Goal: Transaction & Acquisition: Subscribe to service/newsletter

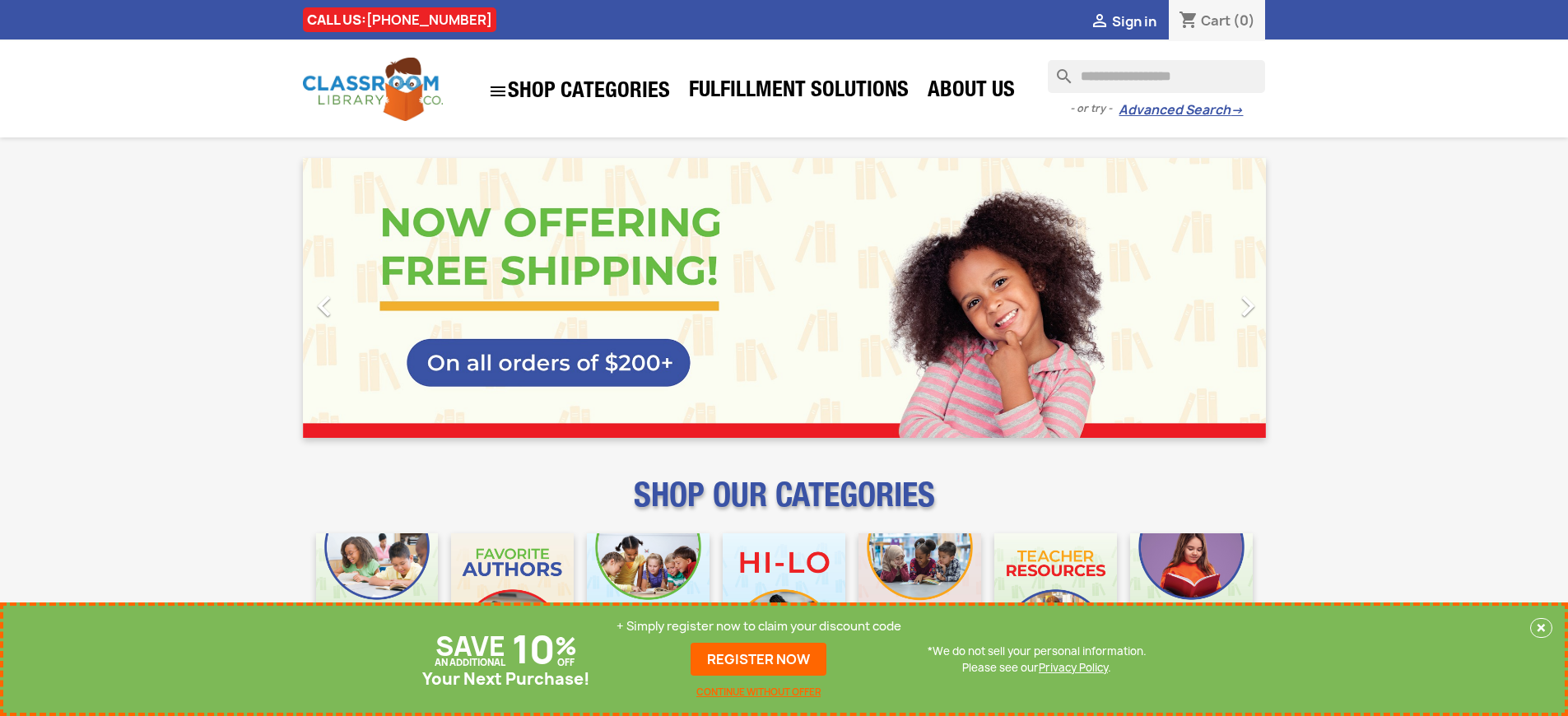
click at [759, 626] on p "+ Simply register now to claim your discount code" at bounding box center [759, 626] width 285 height 17
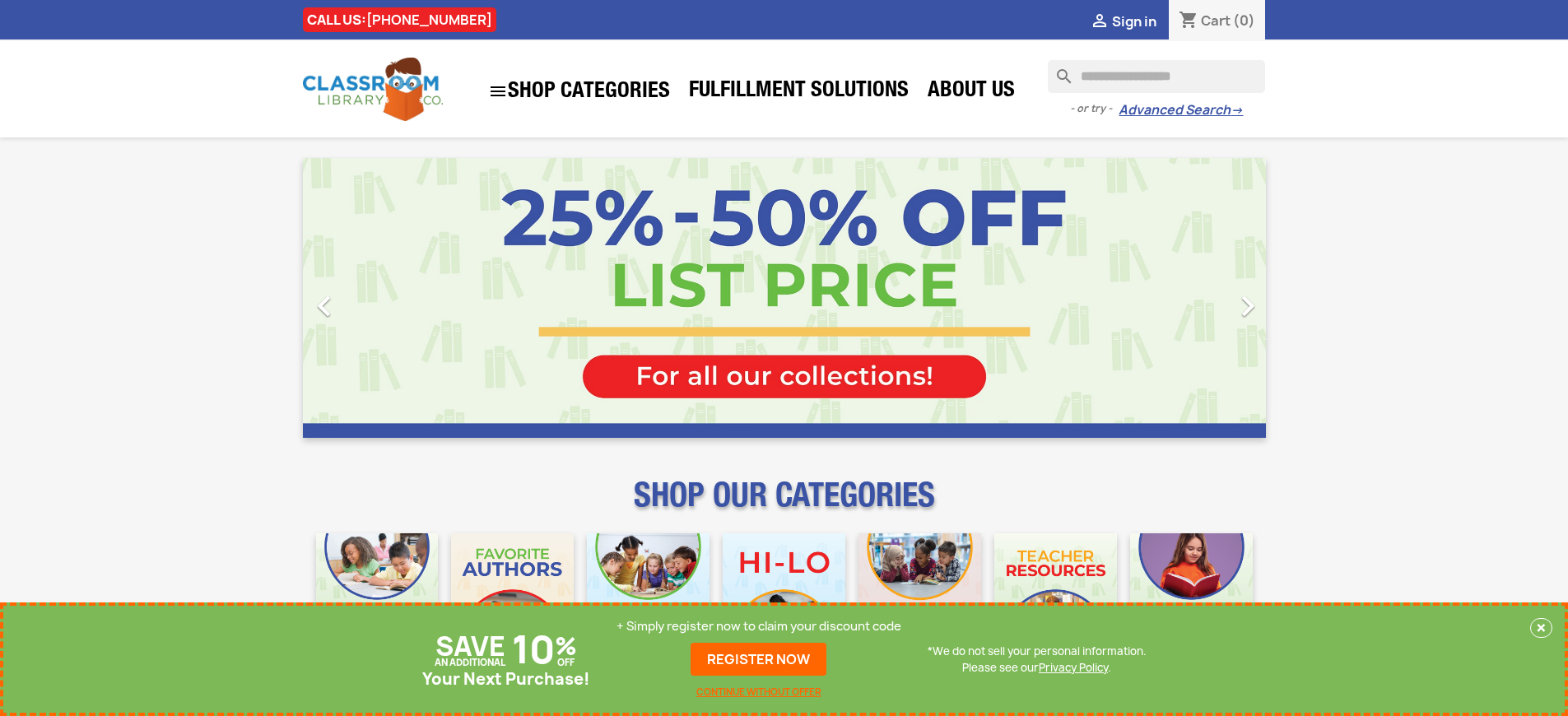
click at [759, 626] on p "+ Simply register now to claim your discount code" at bounding box center [759, 626] width 285 height 17
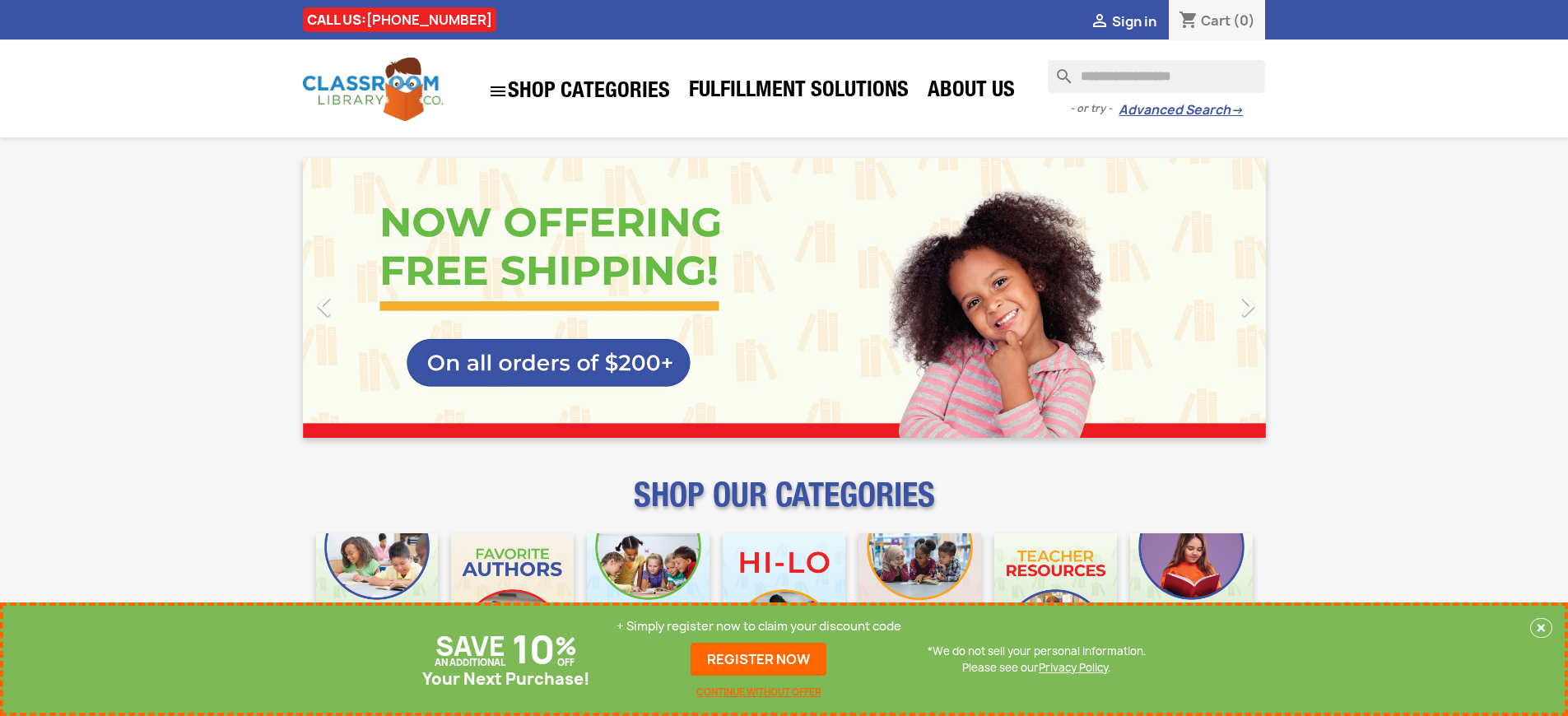
click at [759, 626] on p "+ Simply register now to claim your discount code" at bounding box center [759, 626] width 285 height 17
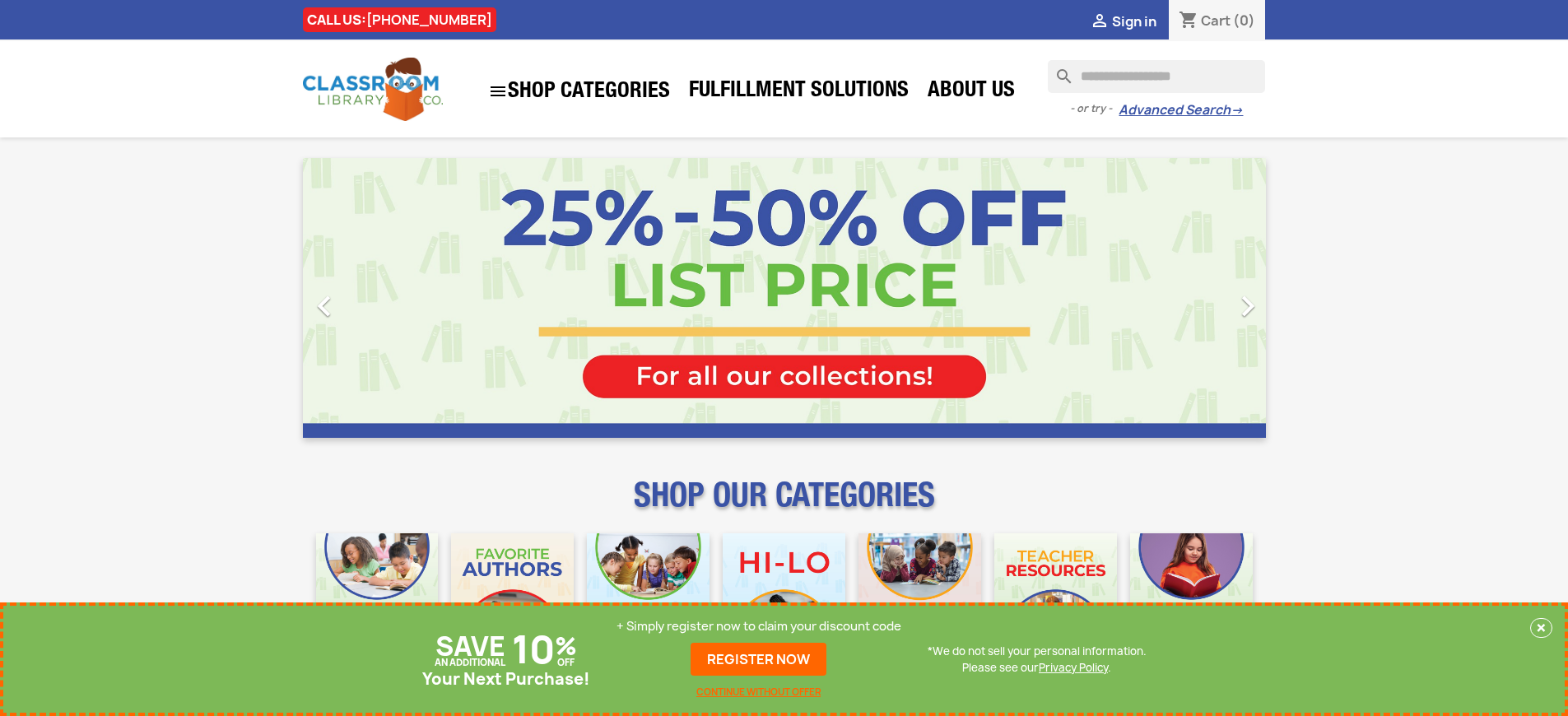
click at [759, 626] on p "+ Simply register now to claim your discount code" at bounding box center [759, 626] width 285 height 17
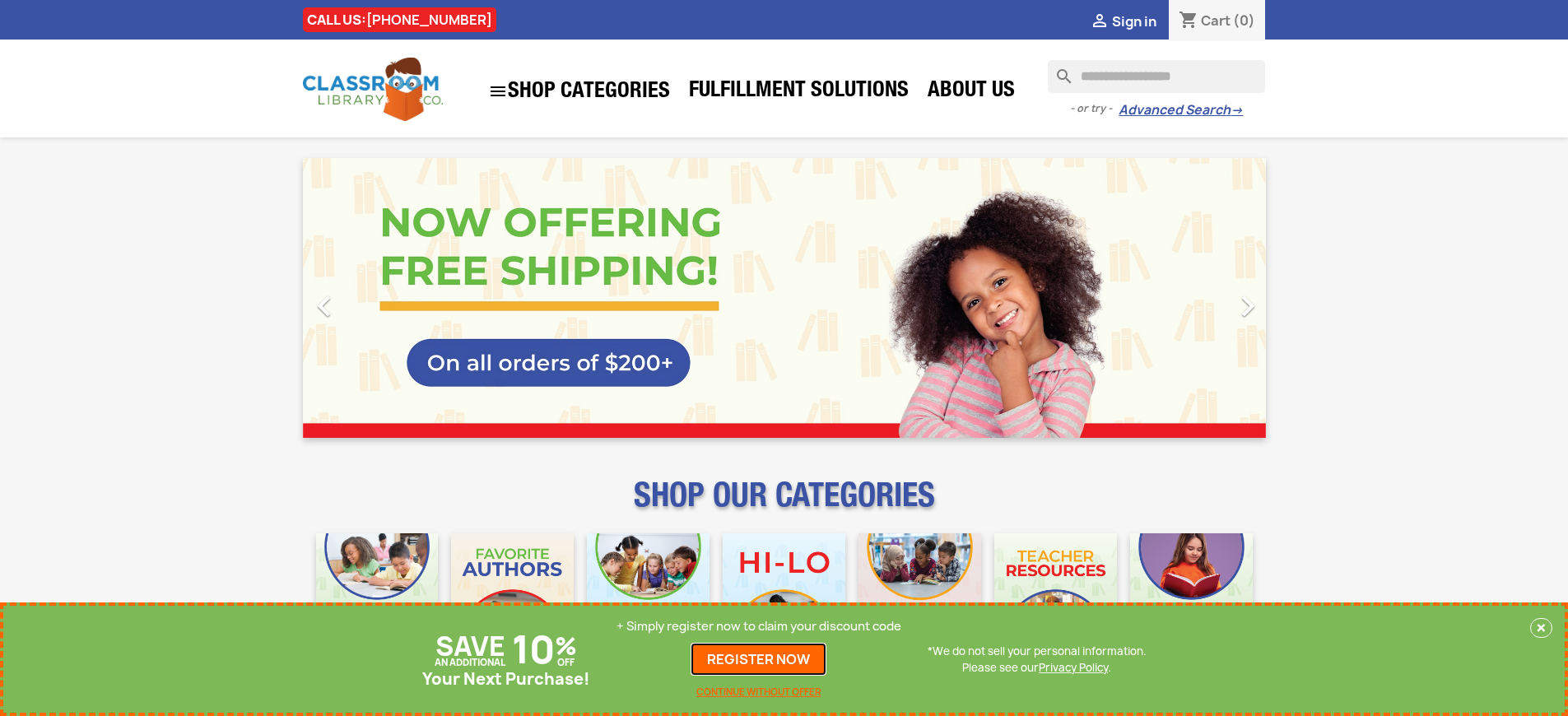
click at [759, 659] on link "REGISTER NOW" at bounding box center [759, 659] width 136 height 33
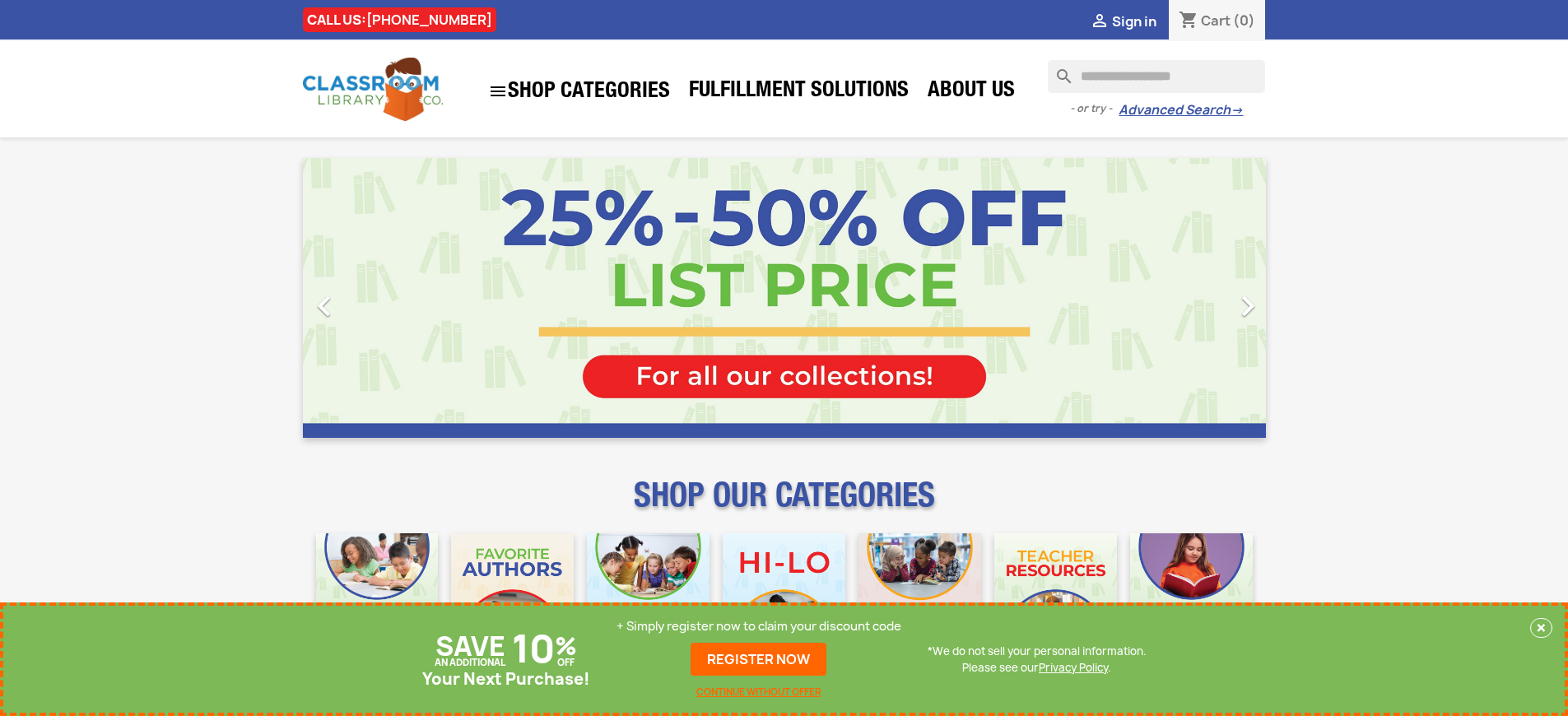
click at [759, 626] on p "+ Simply register now to claim your discount code" at bounding box center [759, 626] width 285 height 17
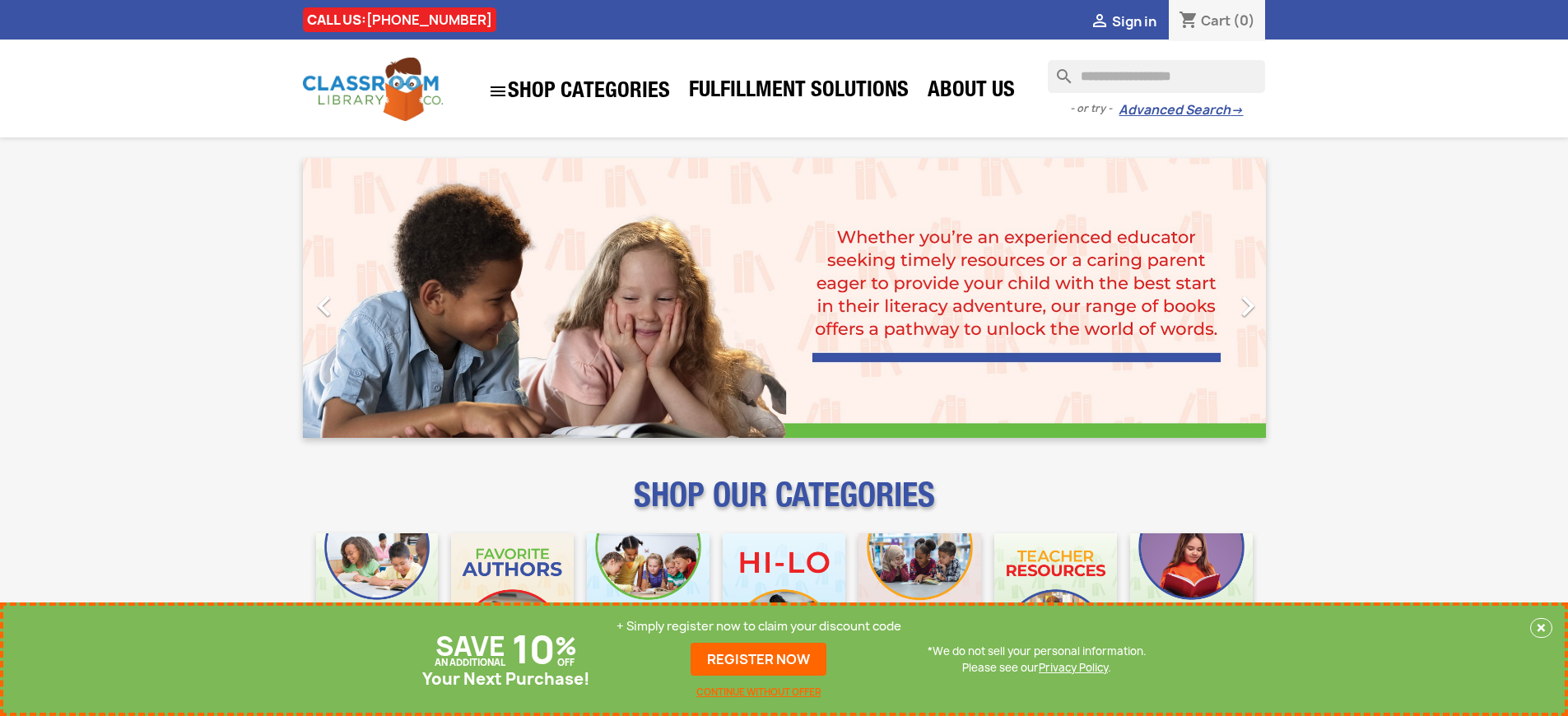
click at [759, 626] on p "+ Simply register now to claim your discount code" at bounding box center [759, 626] width 285 height 17
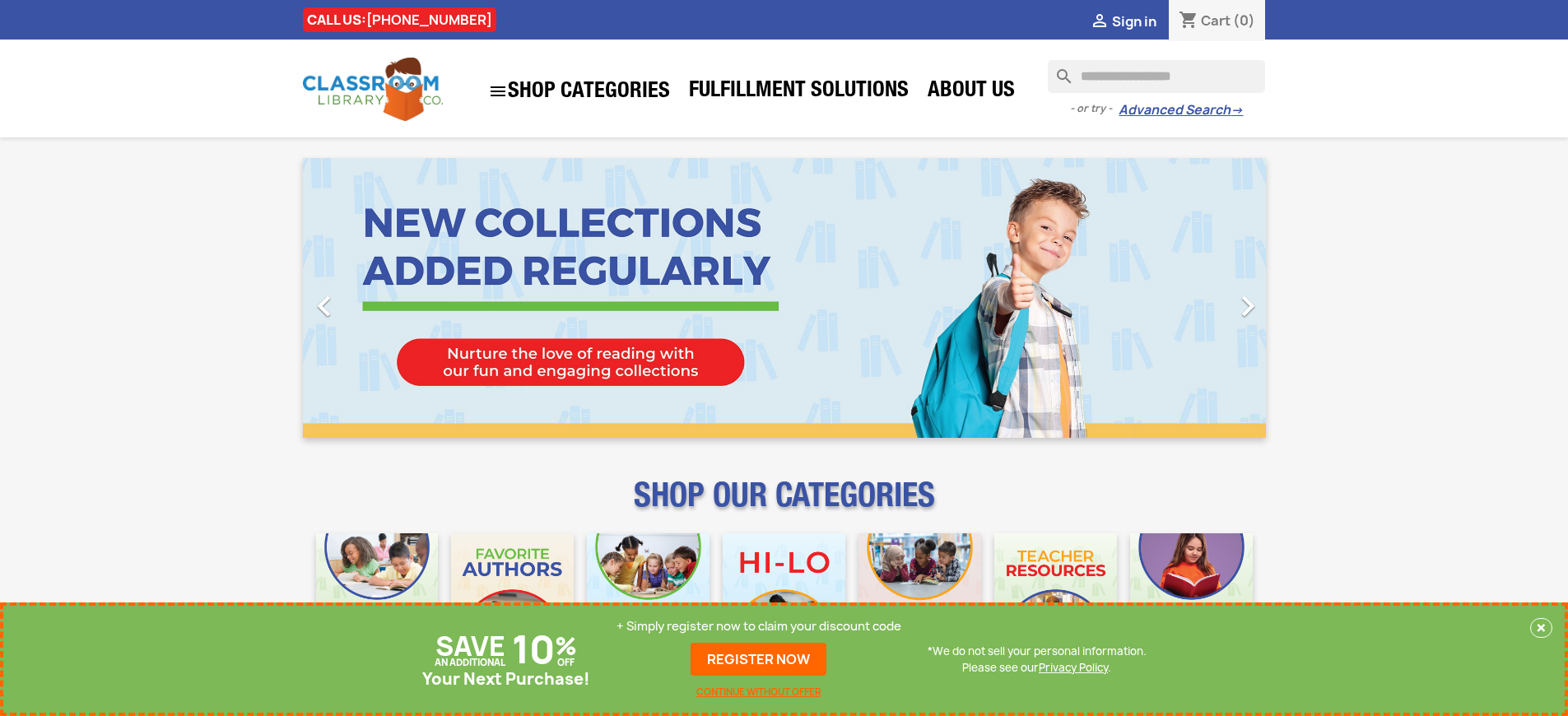
click at [759, 626] on p "+ Simply register now to claim your discount code" at bounding box center [759, 626] width 285 height 17
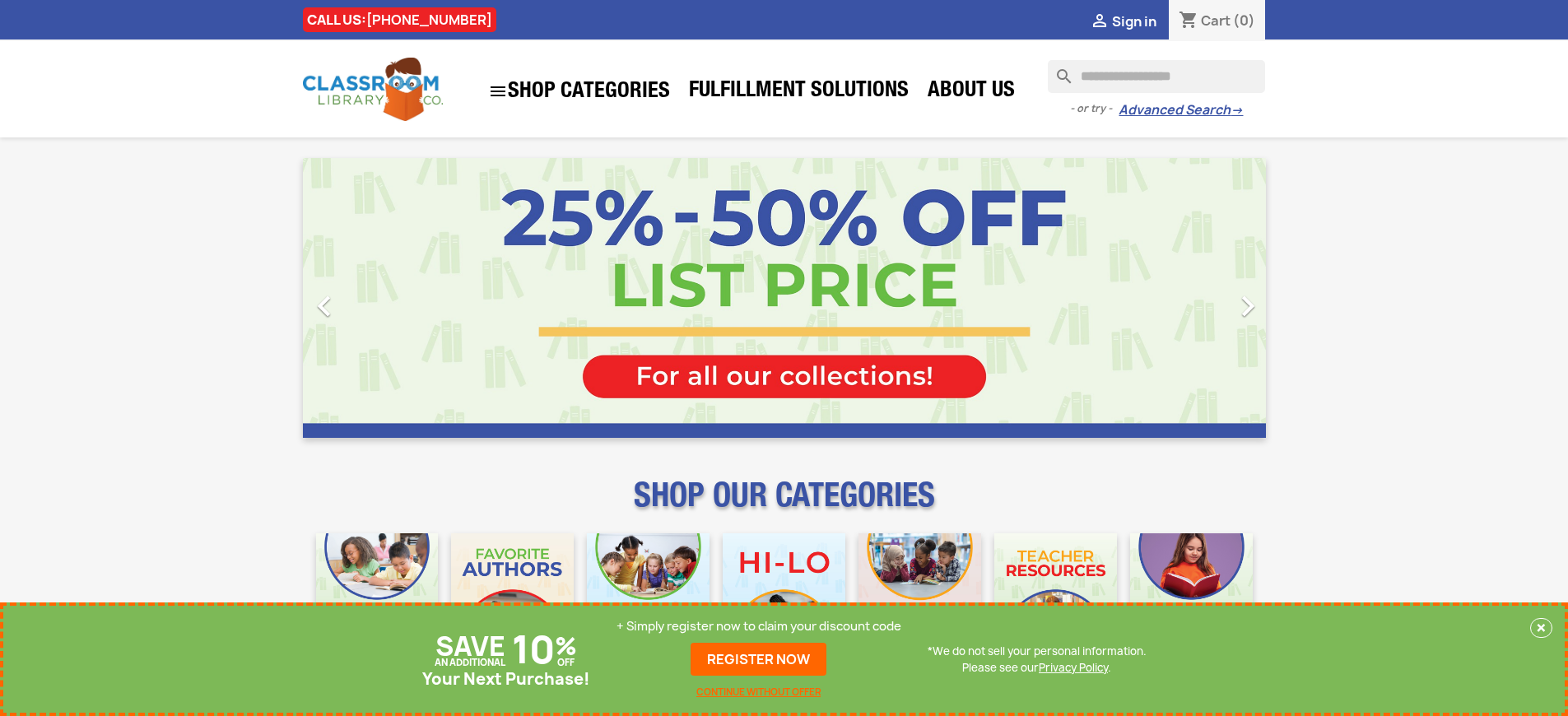
click at [759, 626] on p "+ Simply register now to claim your discount code" at bounding box center [759, 626] width 285 height 17
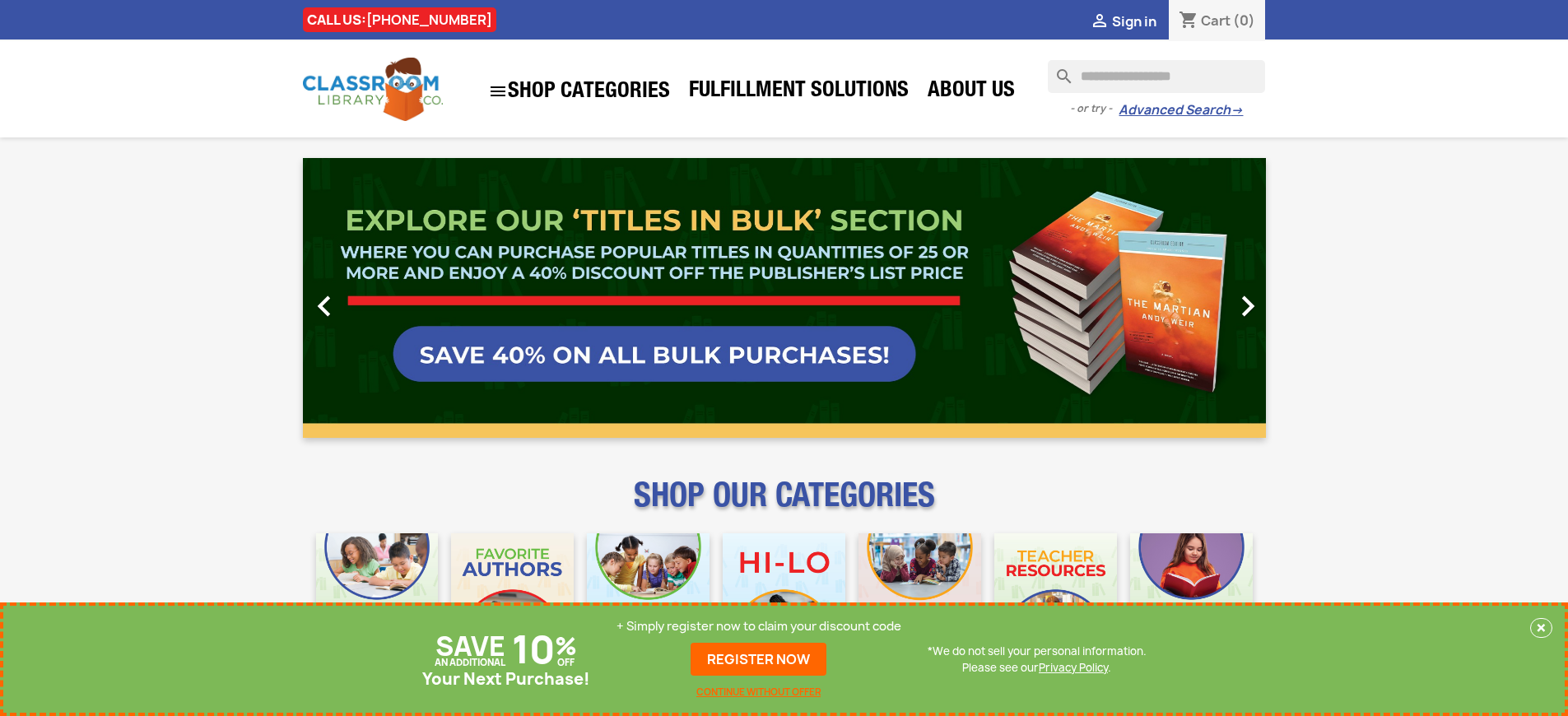
click at [759, 626] on p "+ Simply register now to claim your discount code" at bounding box center [759, 626] width 285 height 17
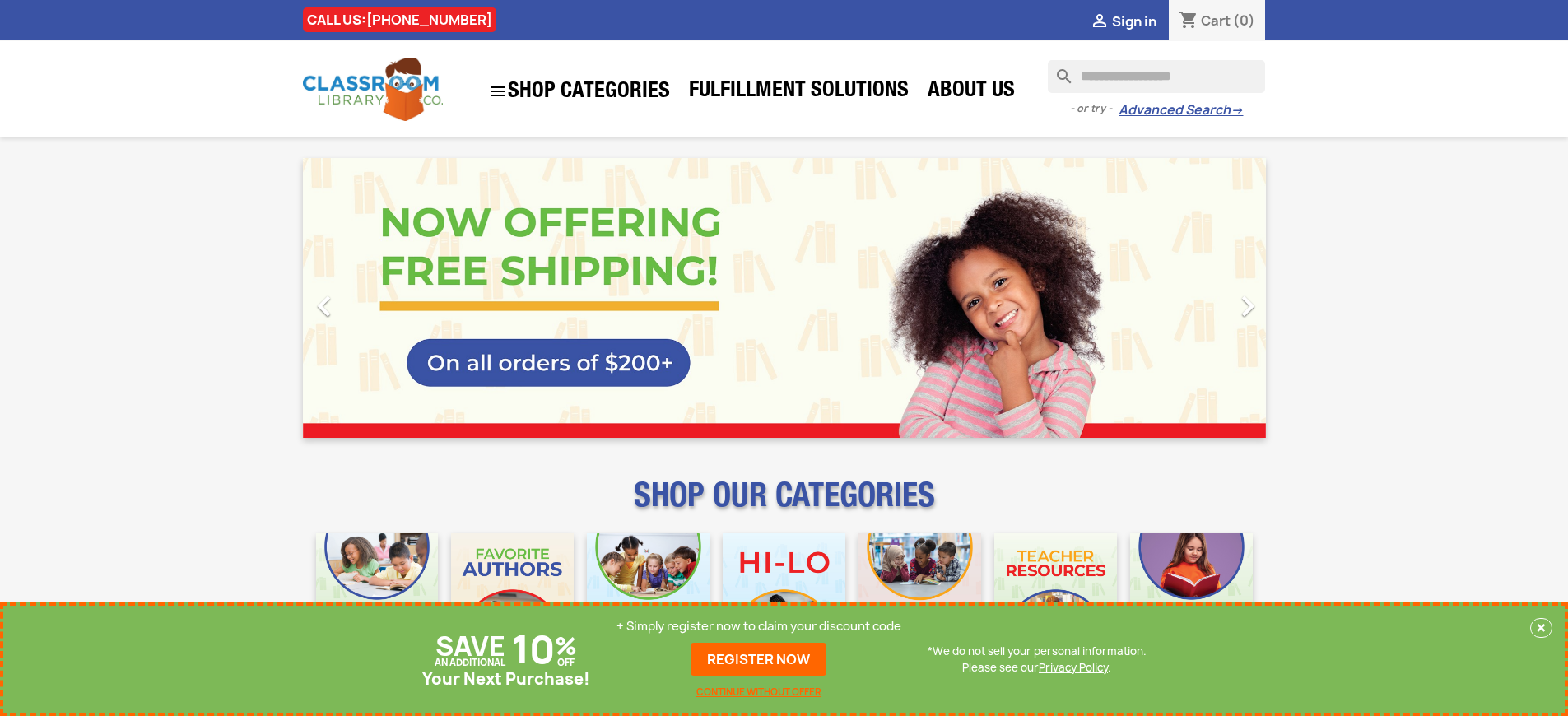
click at [759, 626] on p "+ Simply register now to claim your discount code" at bounding box center [759, 626] width 285 height 17
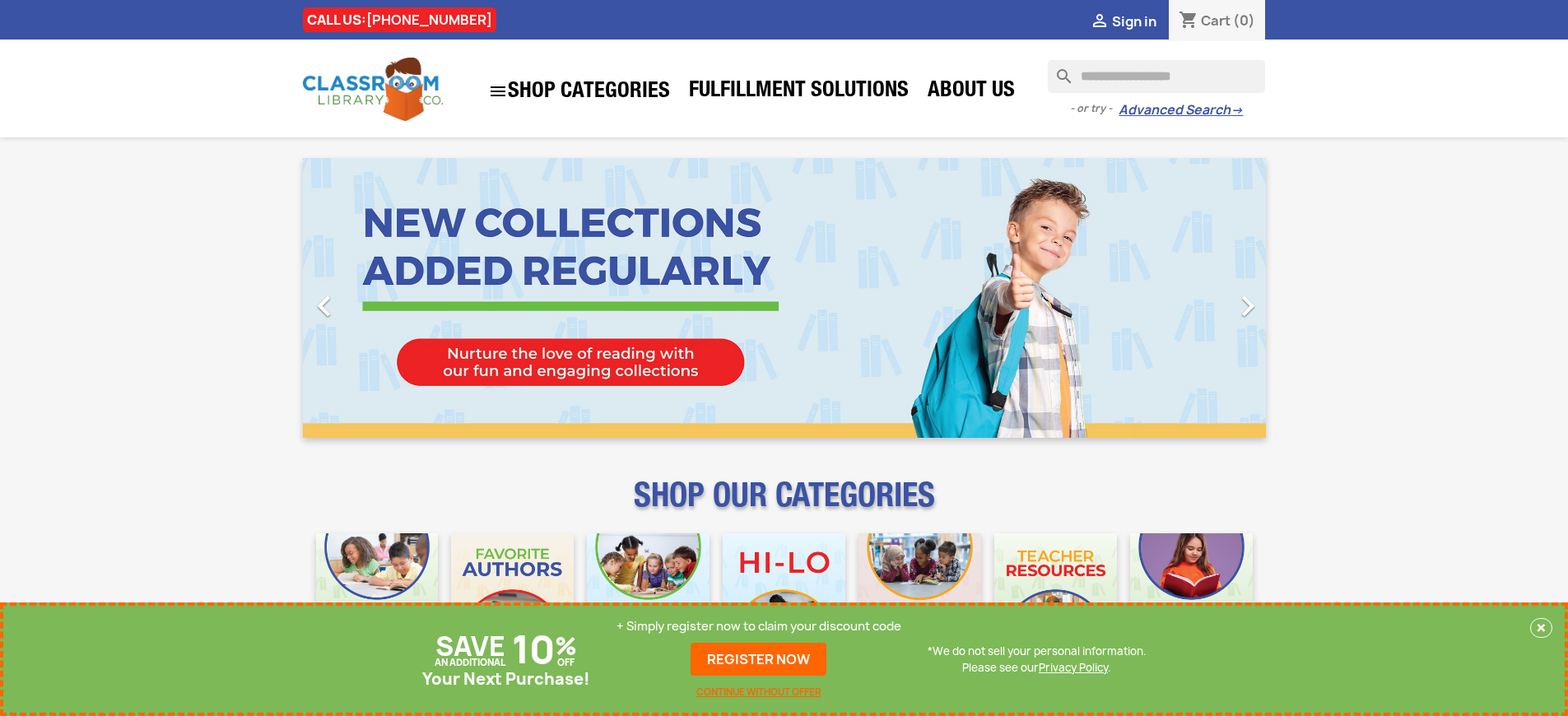
click at [759, 626] on p "+ Simply register now to claim your discount code" at bounding box center [759, 626] width 285 height 17
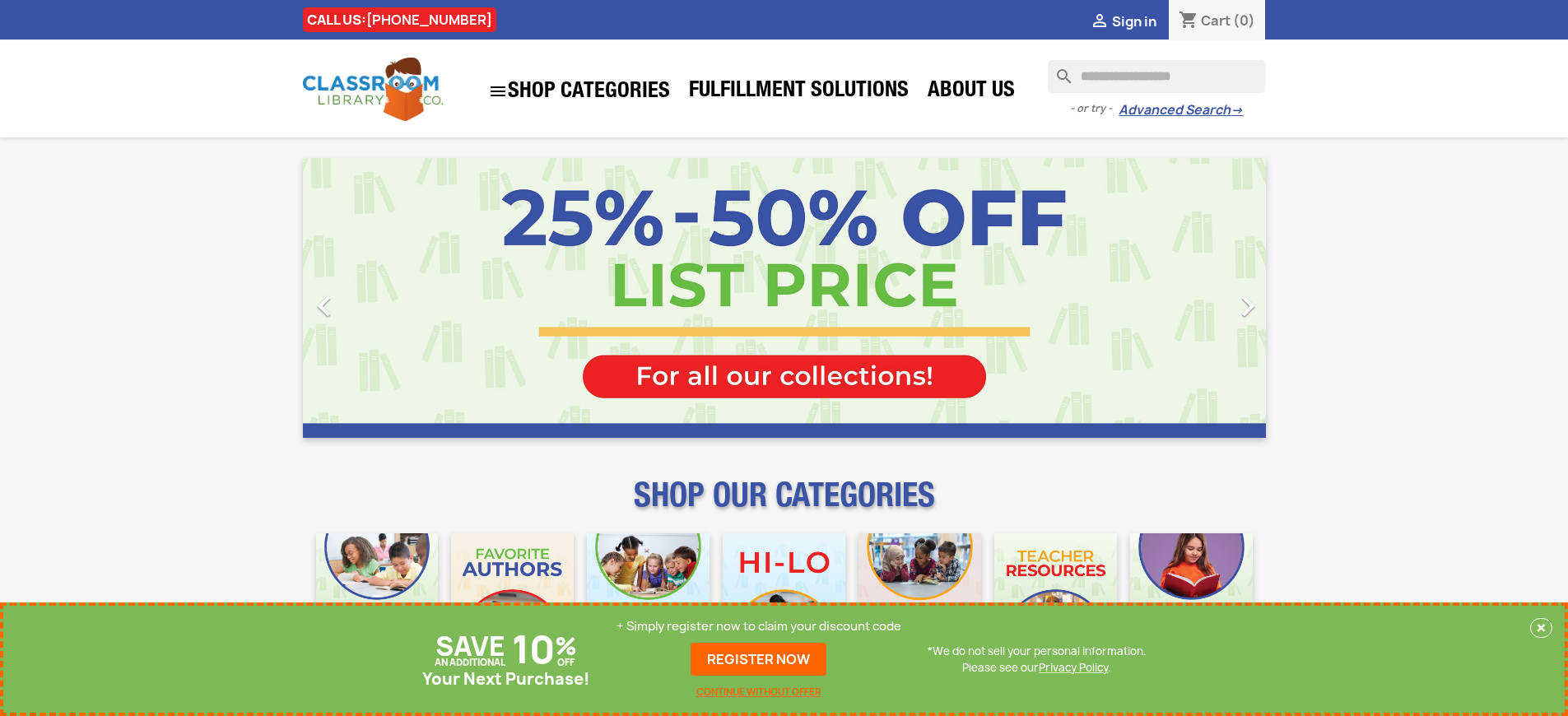
click at [759, 626] on p "+ Simply register now to claim your discount code" at bounding box center [759, 626] width 285 height 17
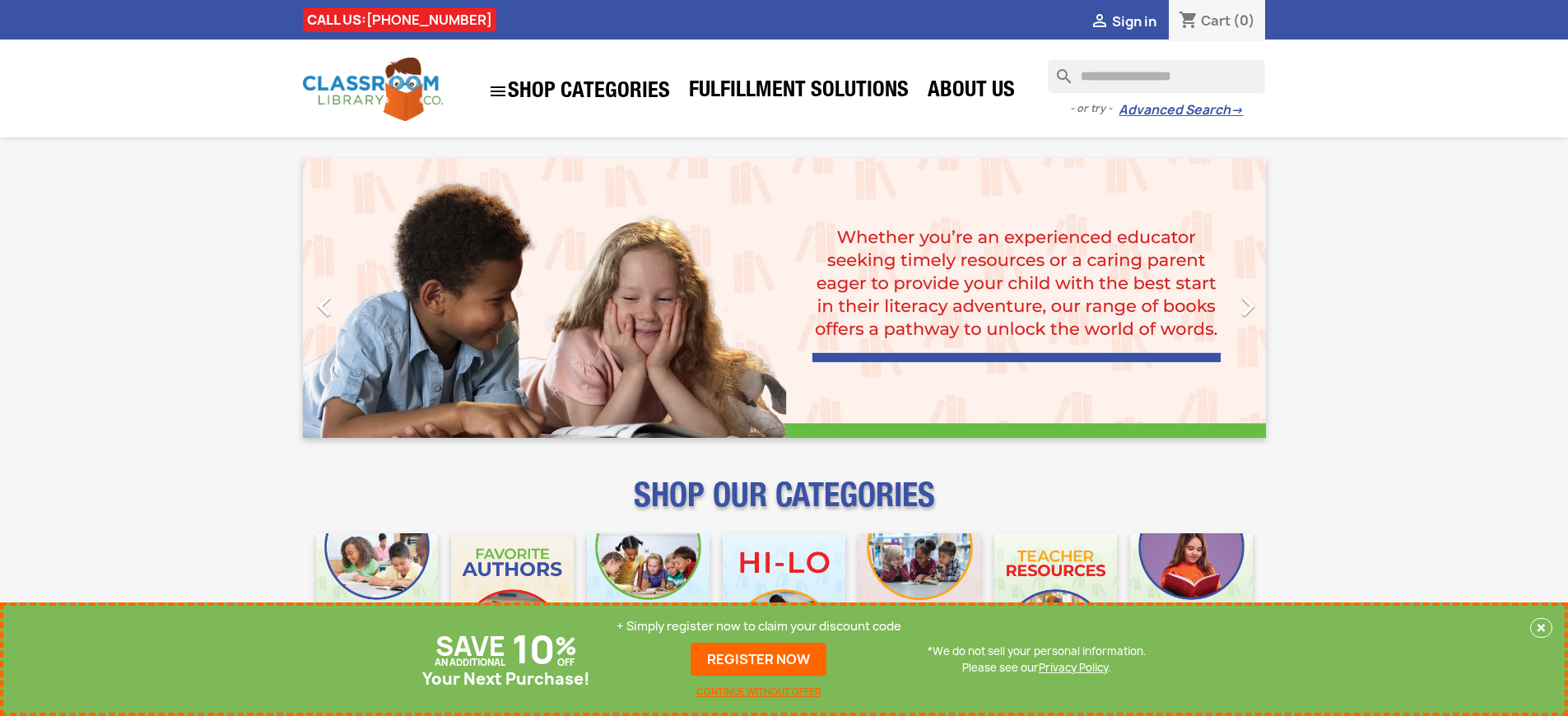
click at [759, 626] on p "+ Simply register now to claim your discount code" at bounding box center [759, 626] width 285 height 17
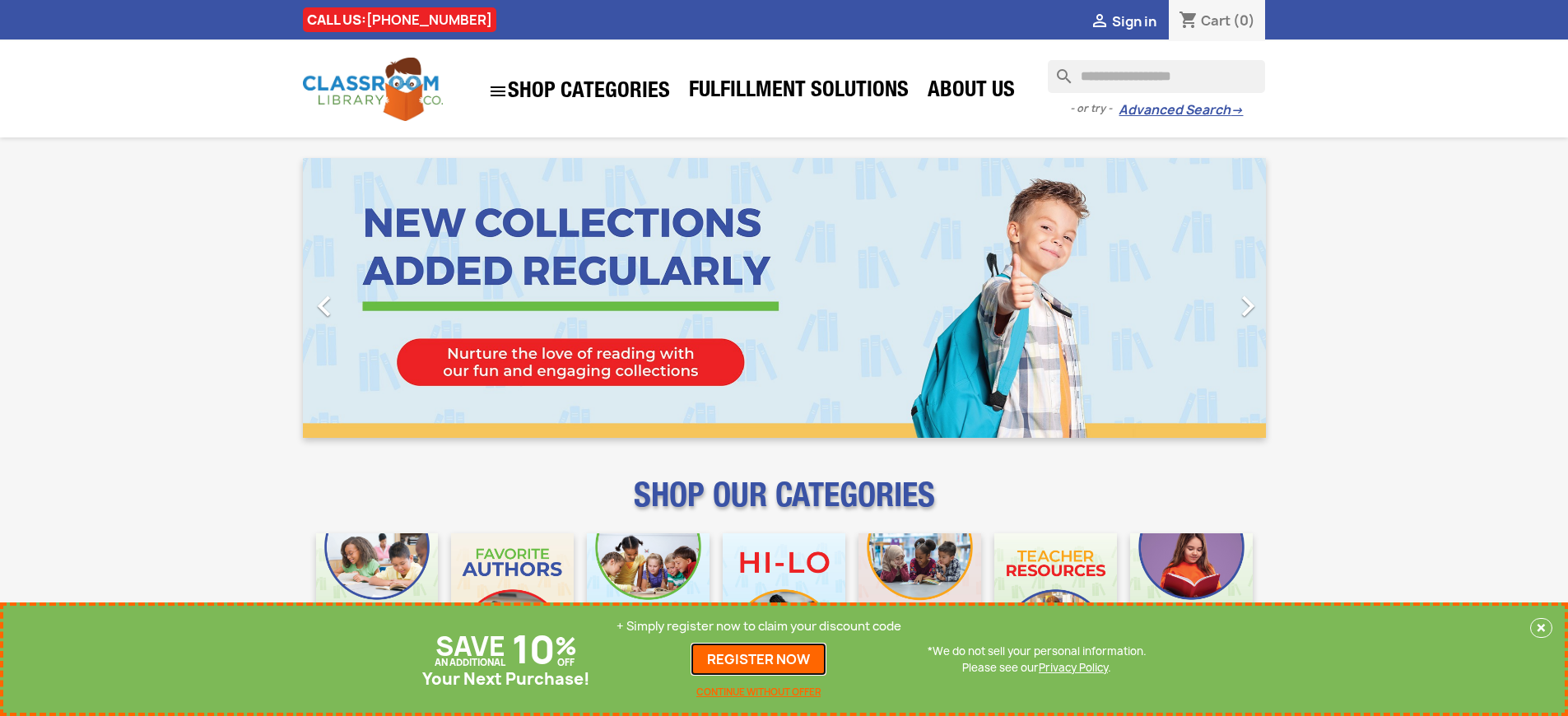
click at [759, 659] on link "REGISTER NOW" at bounding box center [759, 659] width 136 height 33
